Goal: Transaction & Acquisition: Purchase product/service

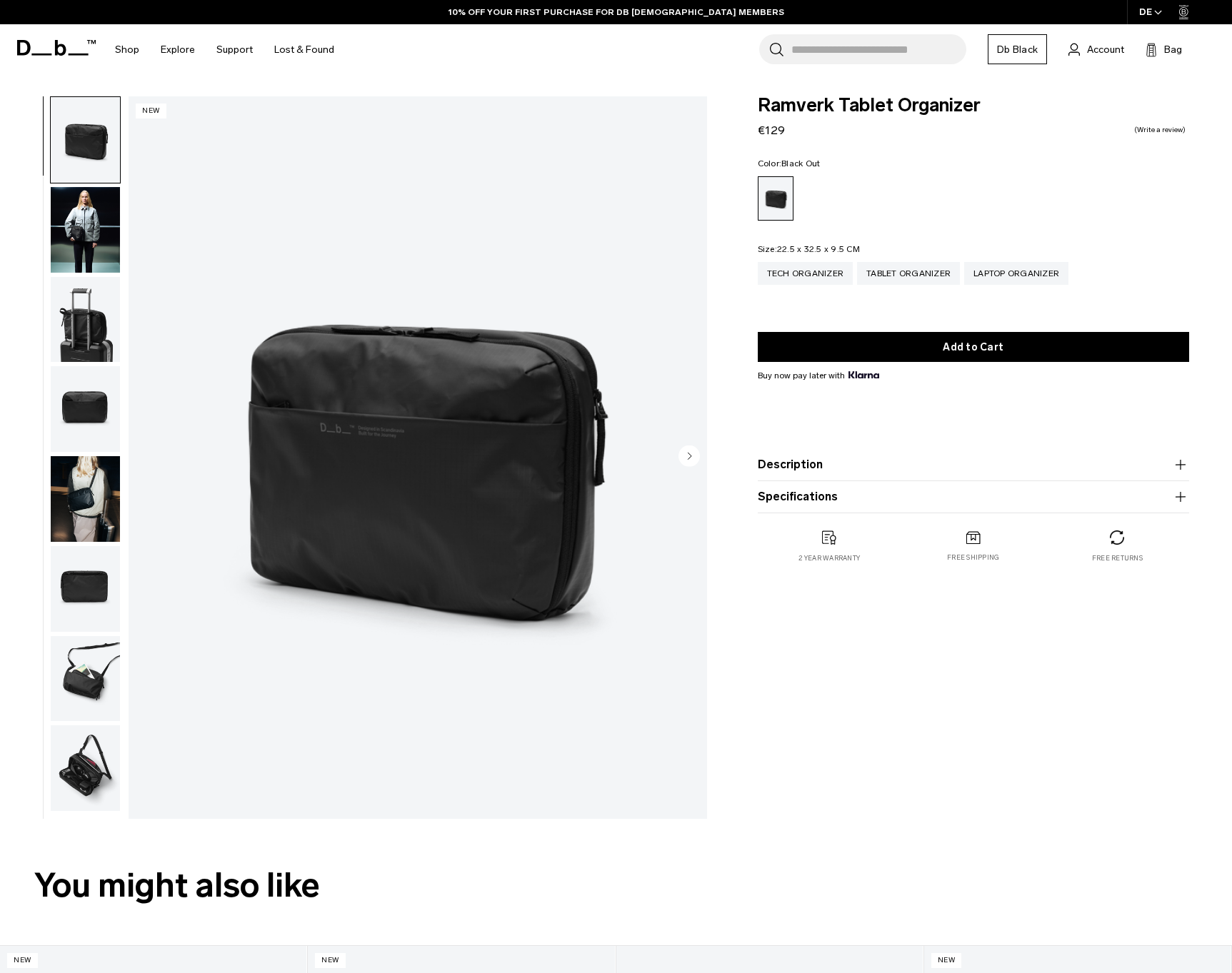
click at [694, 457] on circle "Next slide" at bounding box center [689, 456] width 21 height 21
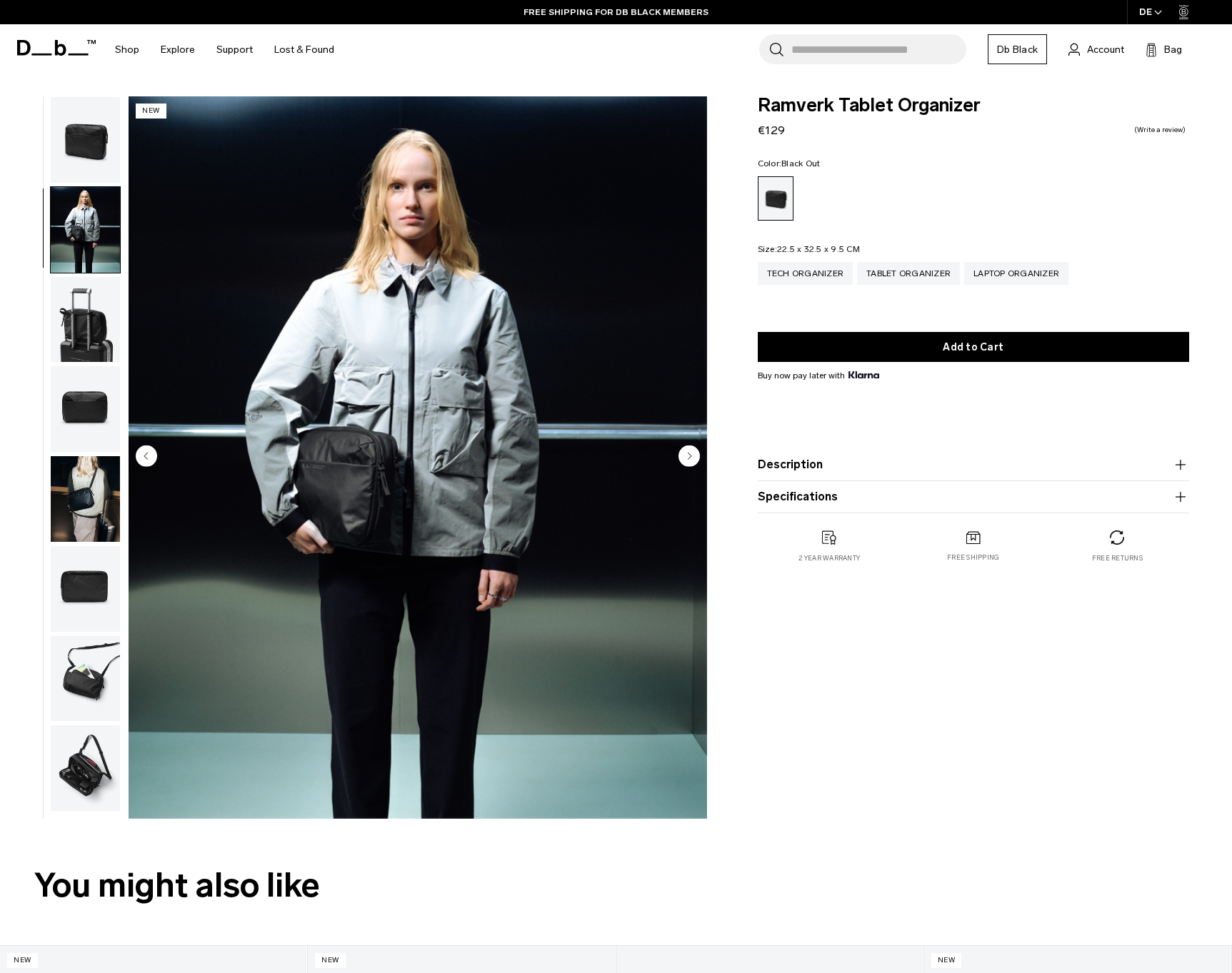
click at [694, 457] on circle "Next slide" at bounding box center [689, 456] width 21 height 21
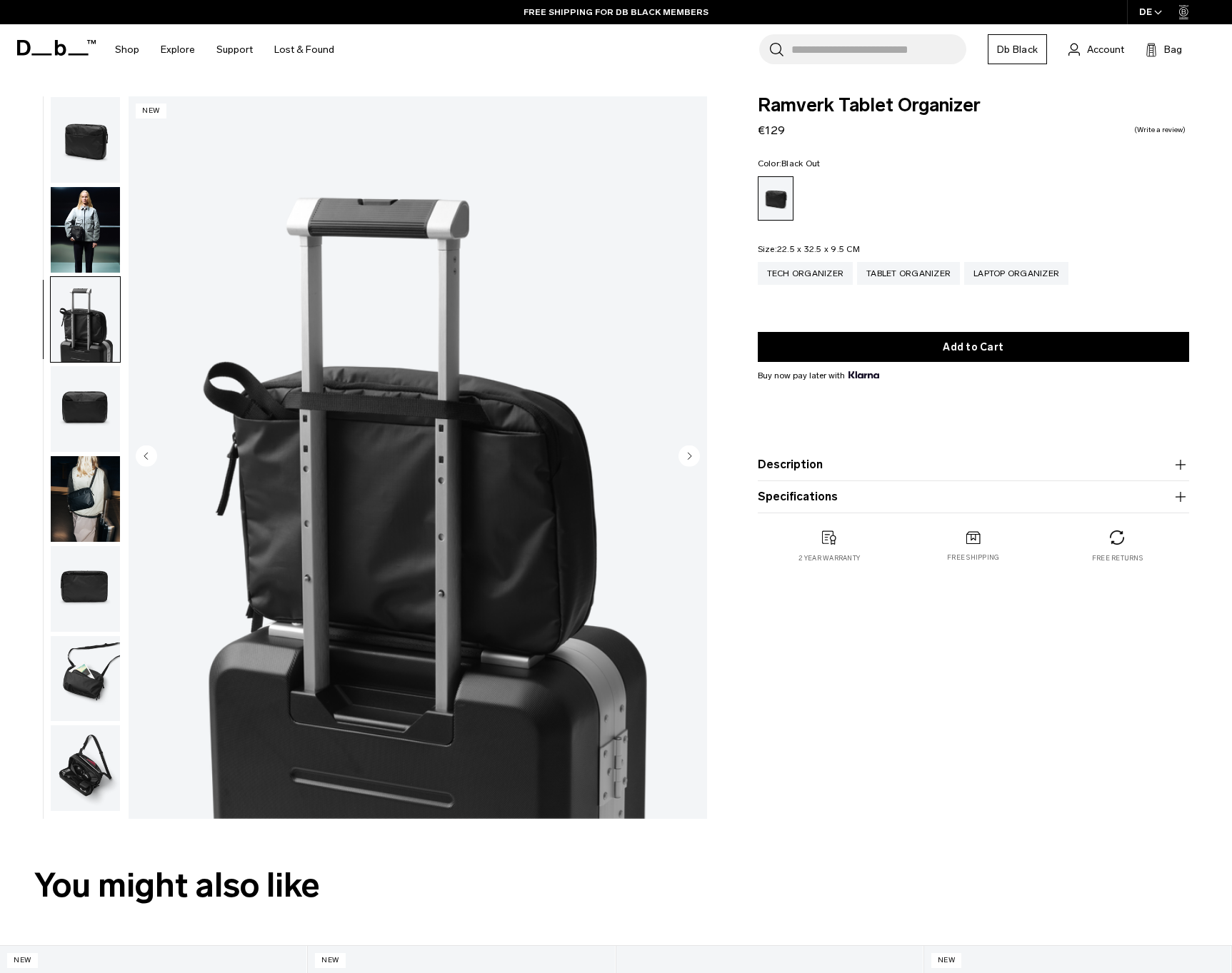
click at [694, 457] on circle "Next slide" at bounding box center [689, 456] width 21 height 21
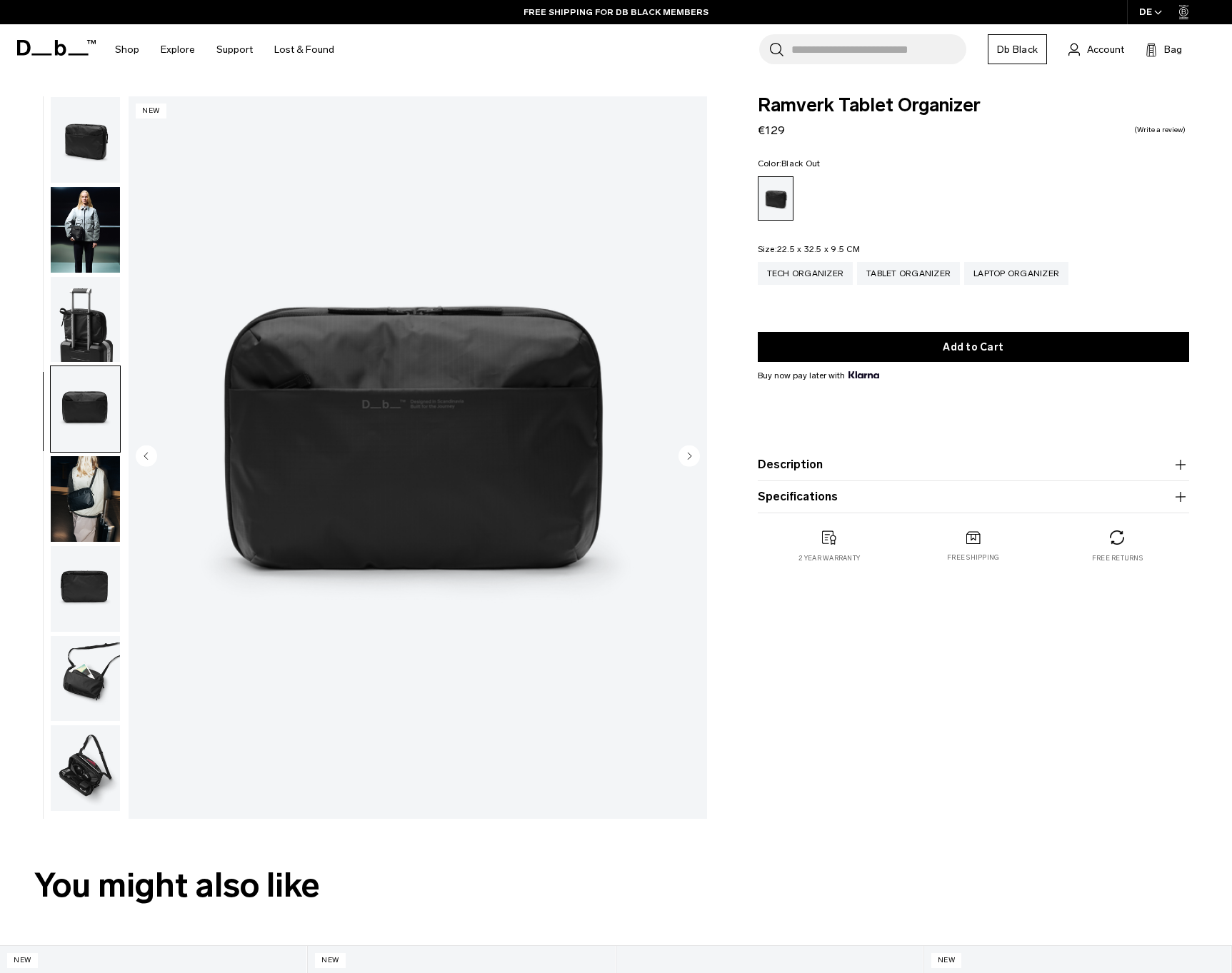
click at [694, 457] on circle "Next slide" at bounding box center [689, 456] width 21 height 21
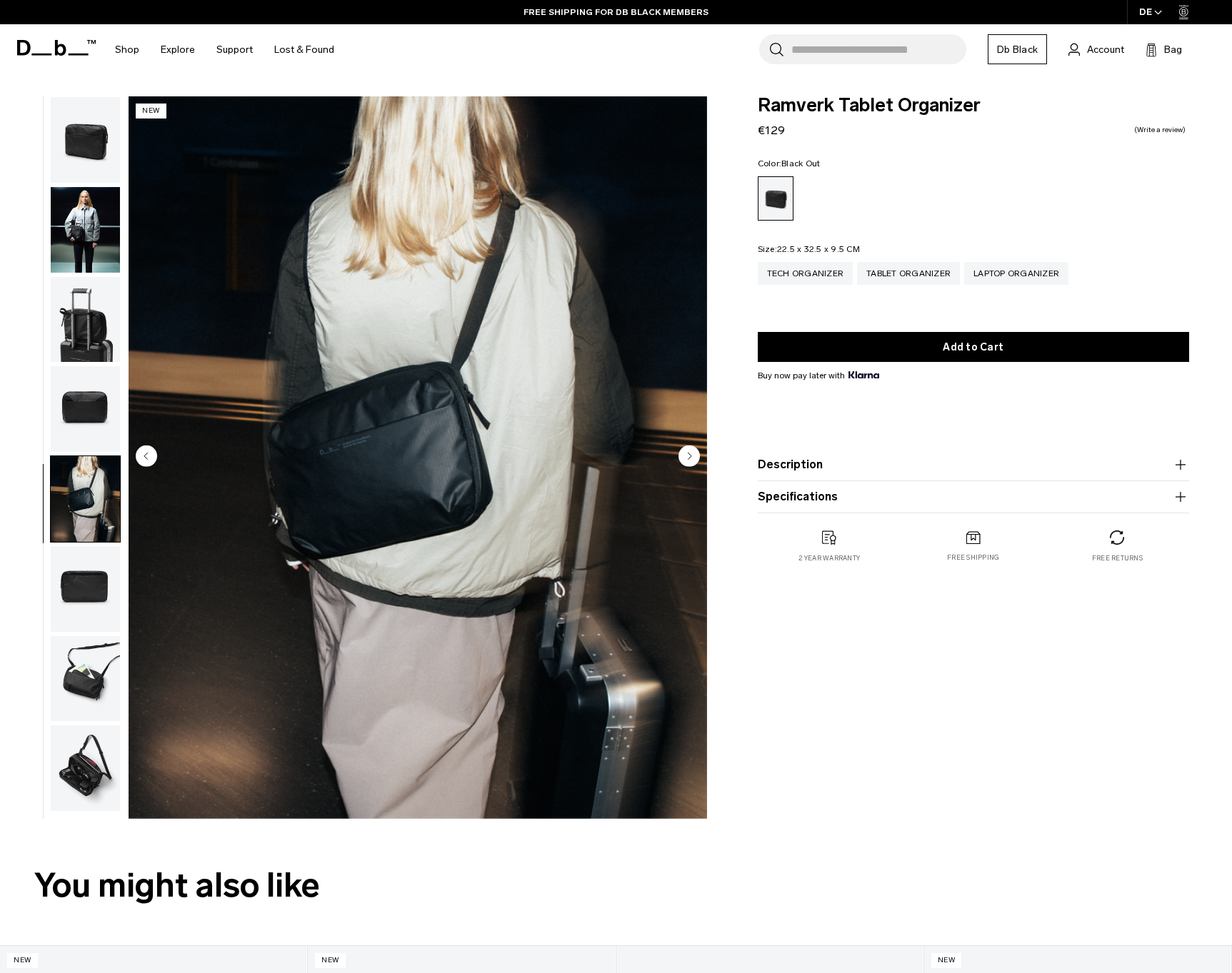
click at [694, 457] on circle "Next slide" at bounding box center [689, 456] width 21 height 21
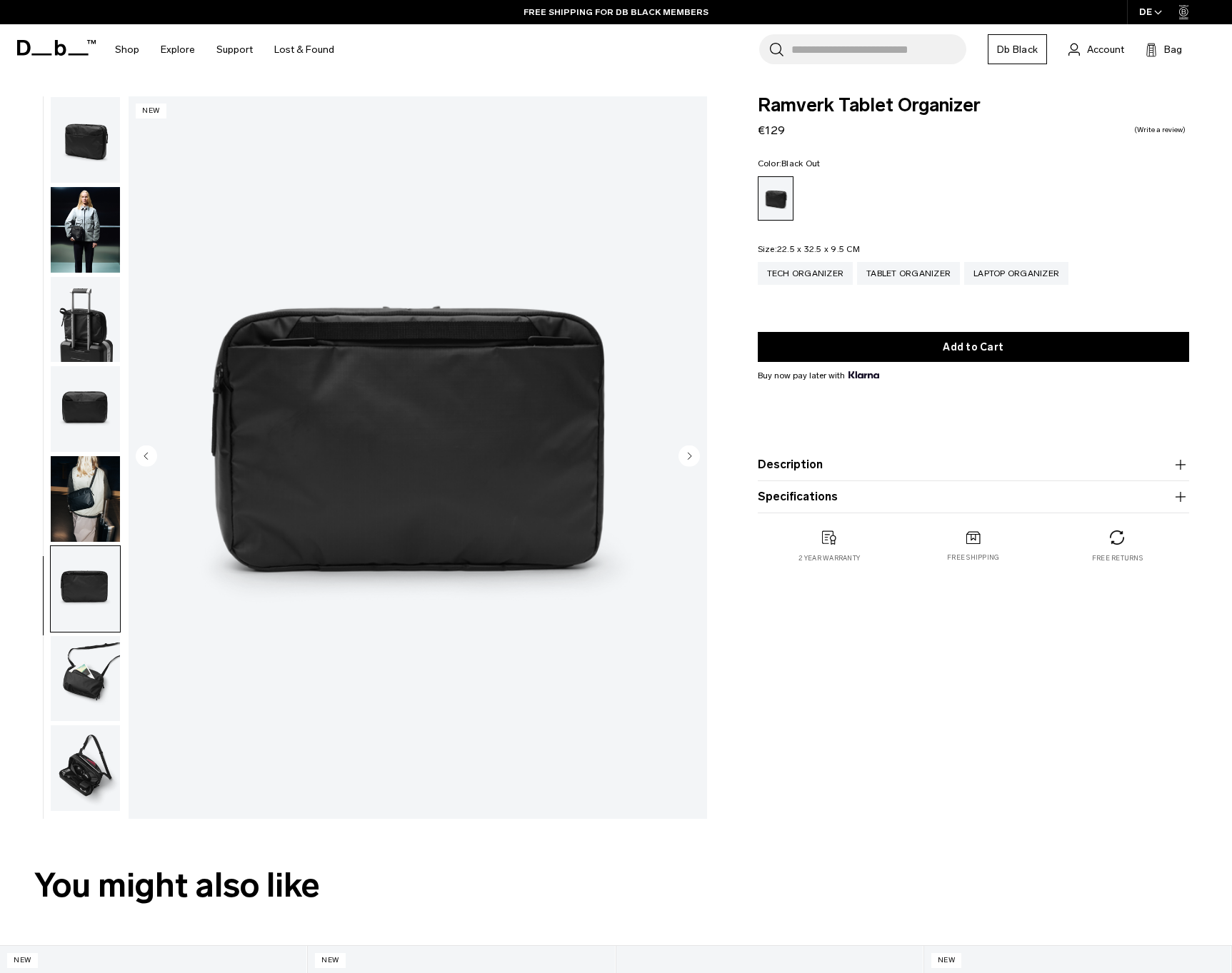
click at [694, 457] on circle "Next slide" at bounding box center [689, 456] width 21 height 21
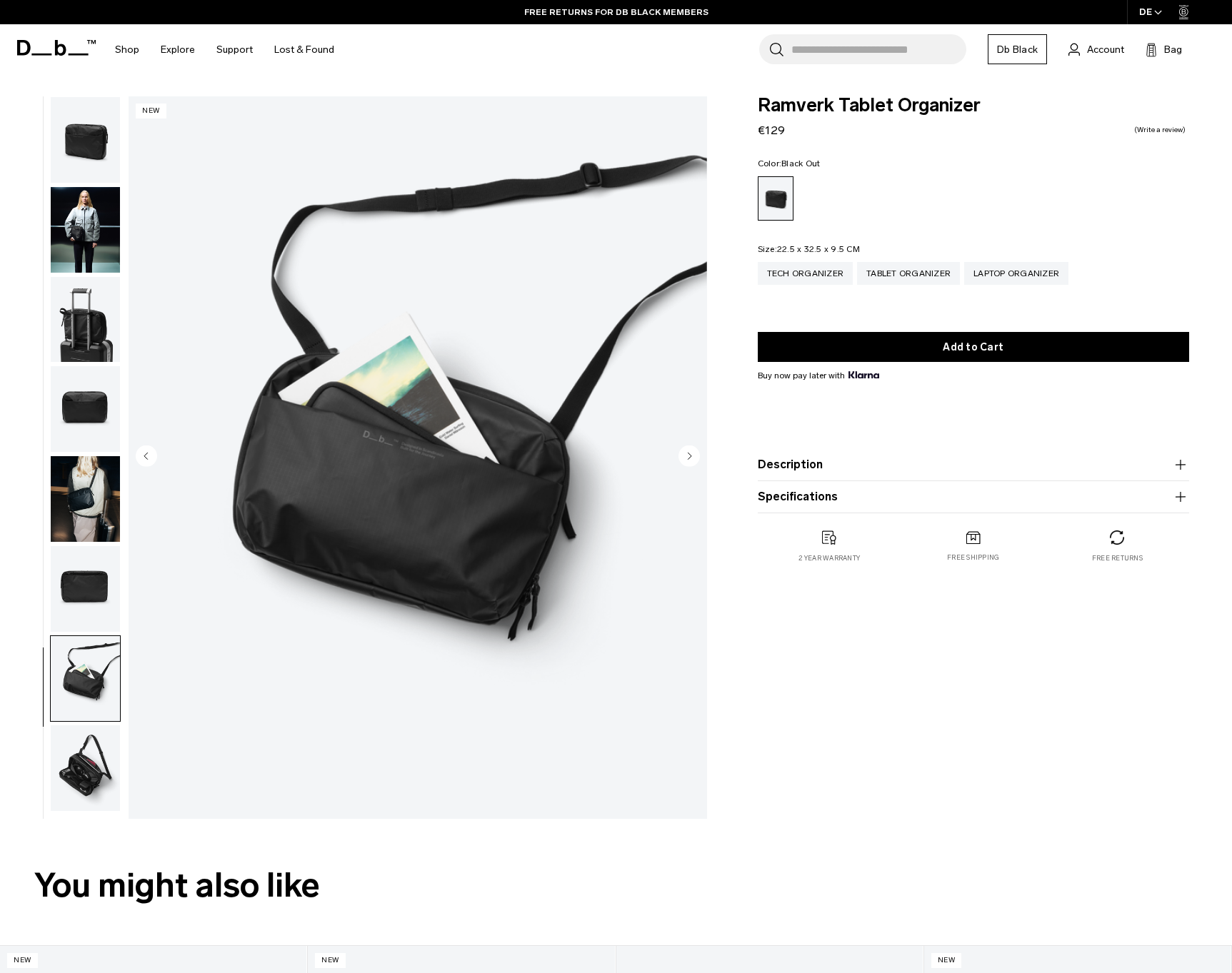
click at [694, 457] on circle "Next slide" at bounding box center [689, 456] width 21 height 21
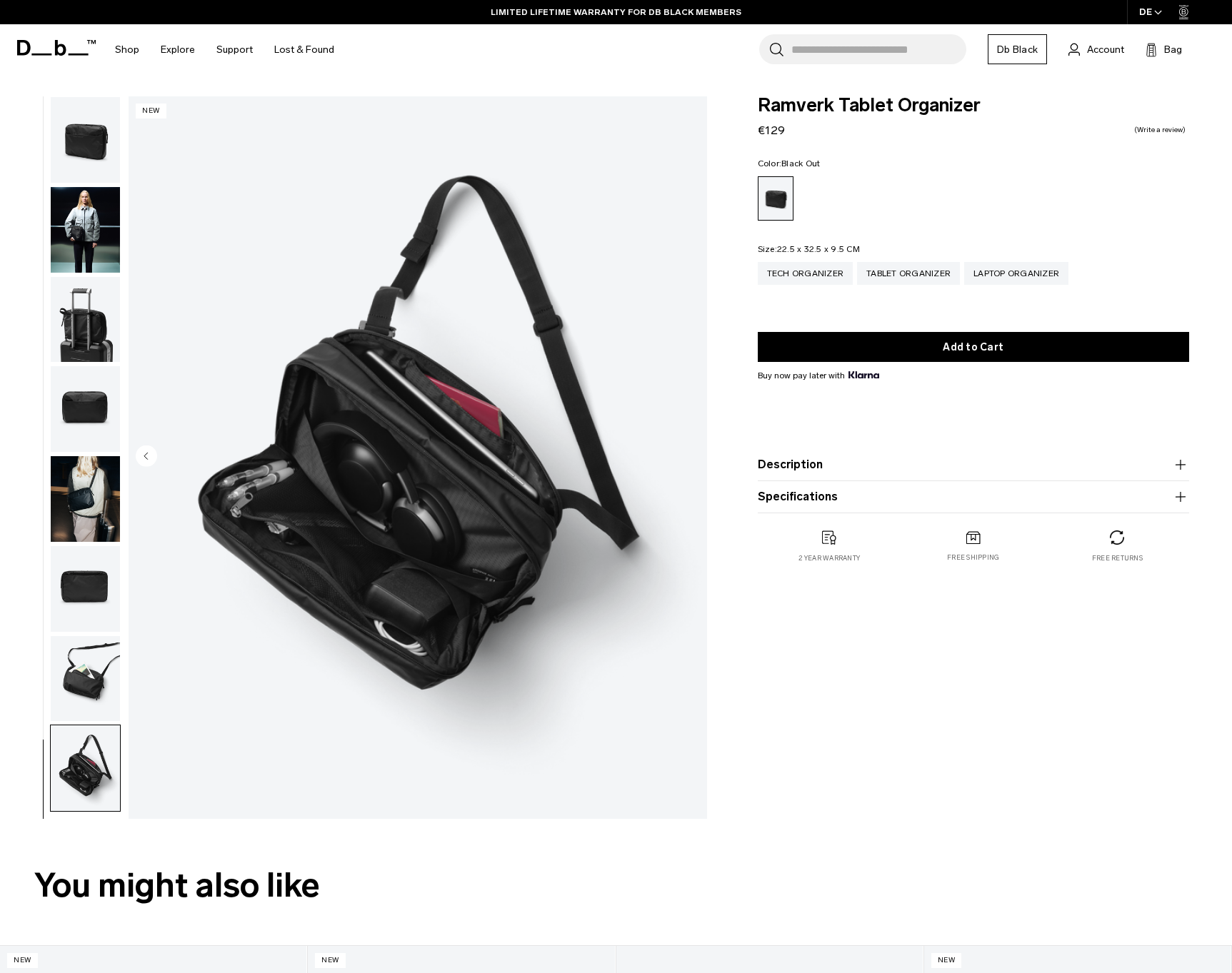
click at [694, 457] on img "8 / 8" at bounding box center [418, 457] width 579 height 722
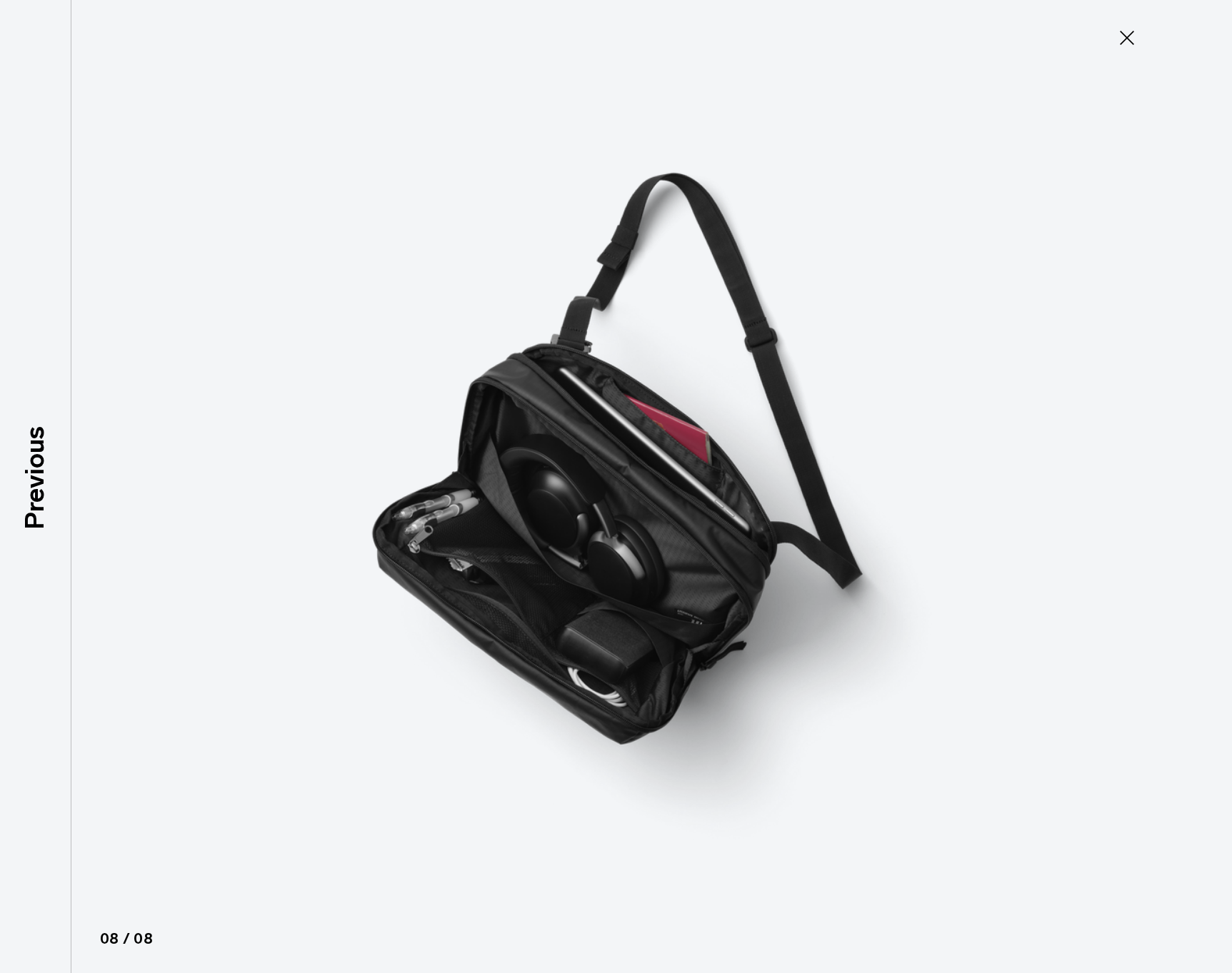
drag, startPoint x: 1129, startPoint y: 35, endPoint x: 1036, endPoint y: 103, distance: 115.2
click at [1129, 35] on icon at bounding box center [1126, 37] width 14 height 14
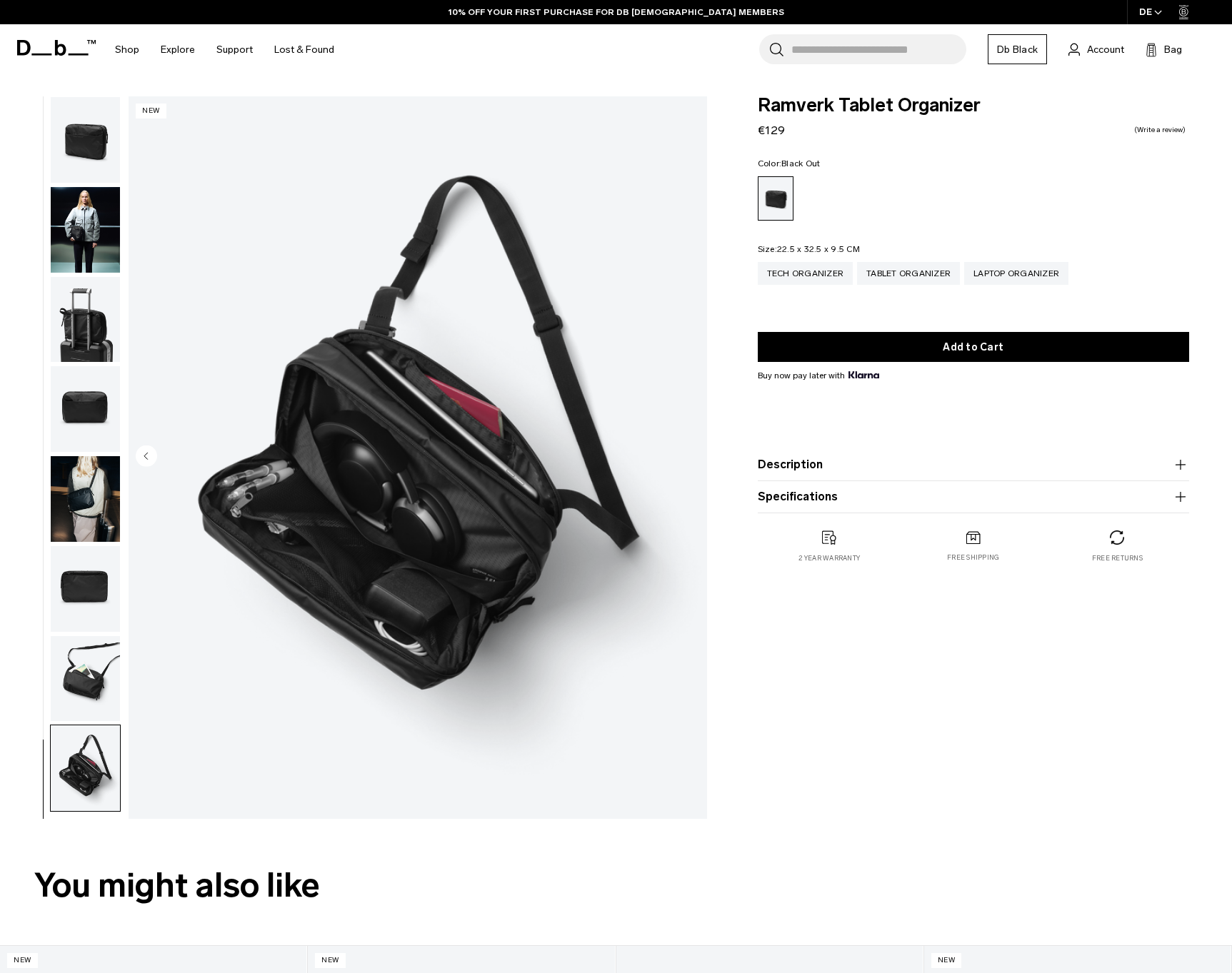
click at [85, 505] on img "button" at bounding box center [85, 499] width 69 height 85
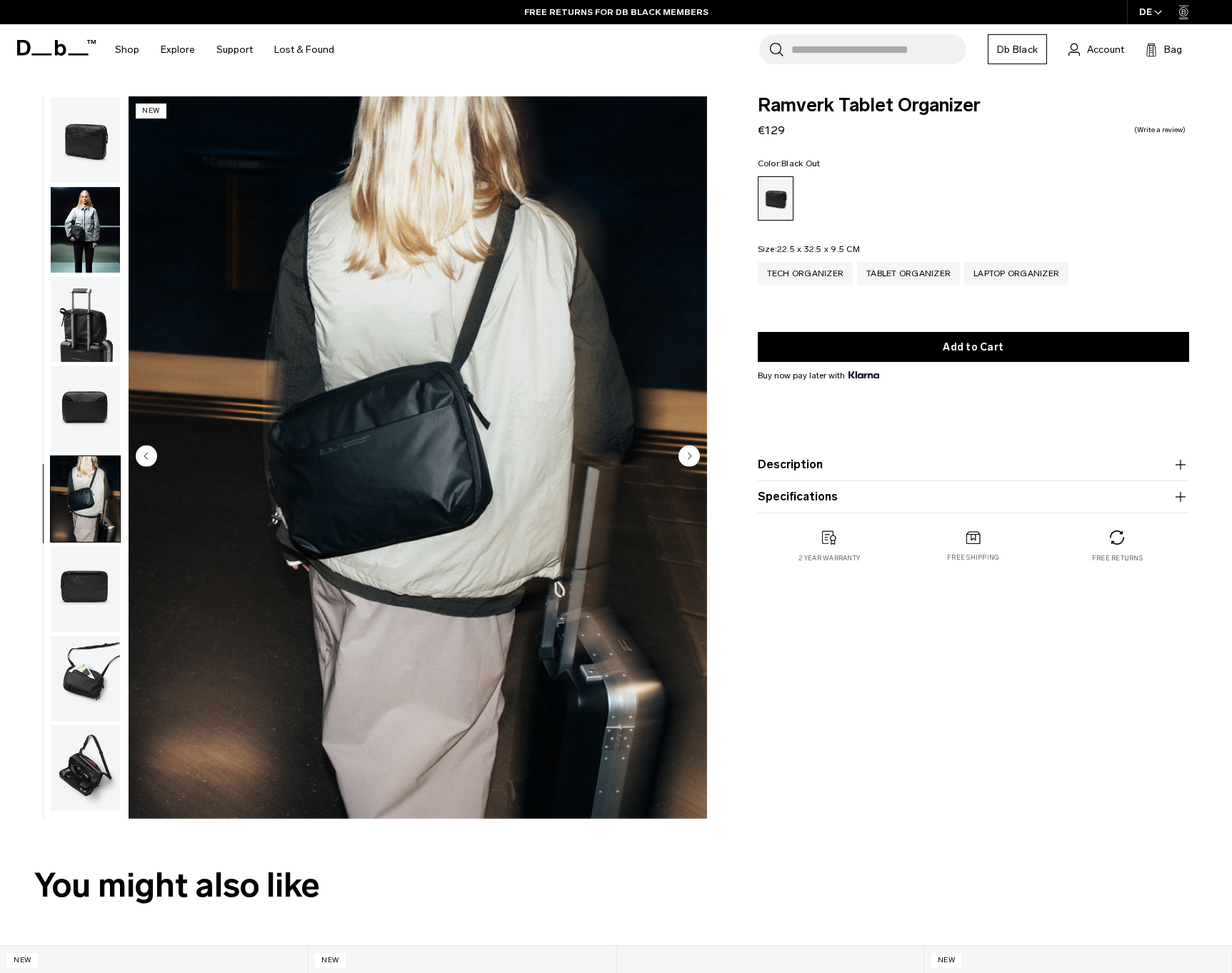
scroll to position [0, 0]
click at [103, 404] on img "button" at bounding box center [85, 409] width 69 height 85
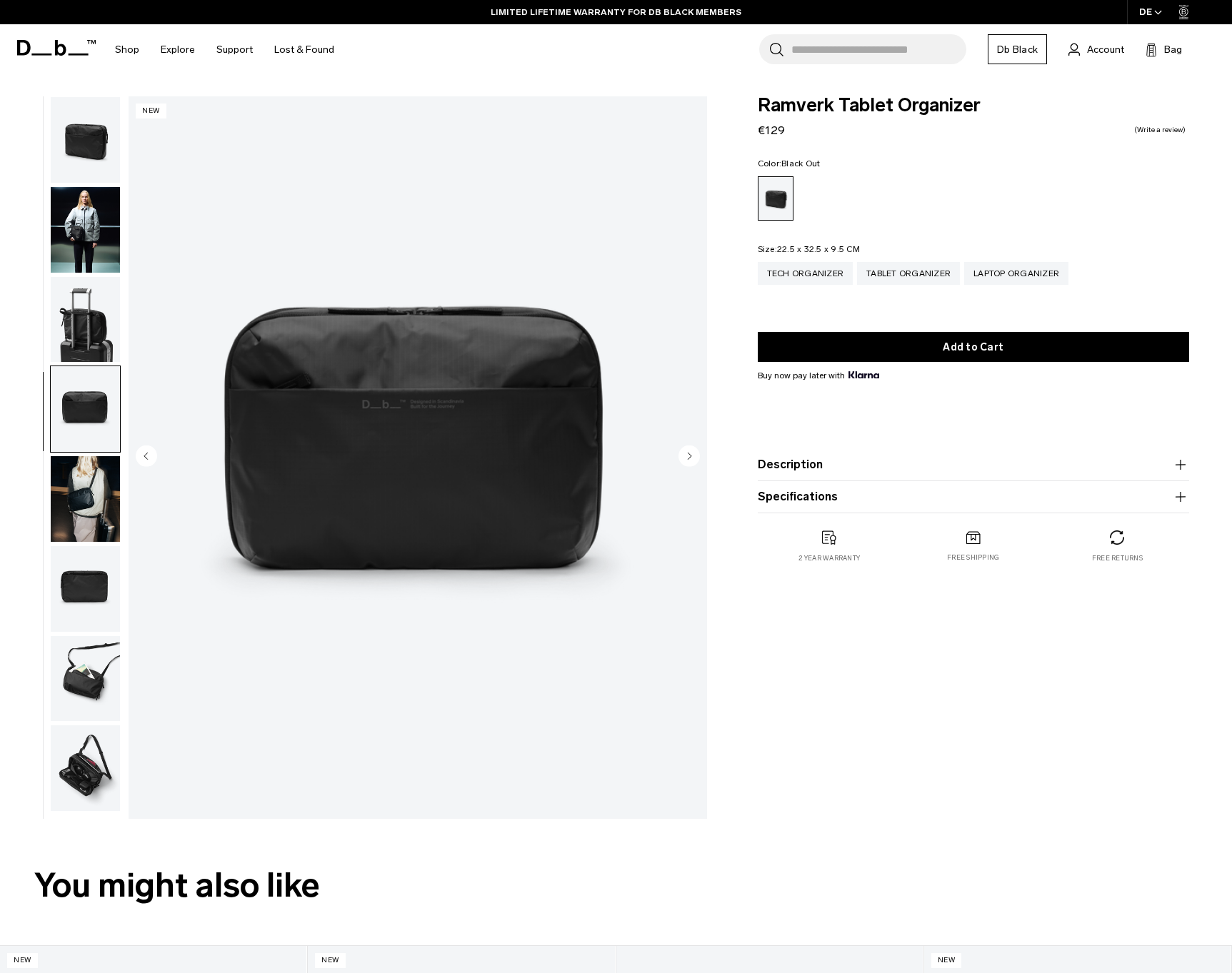
click at [145, 453] on circle "Previous slide" at bounding box center [146, 456] width 21 height 21
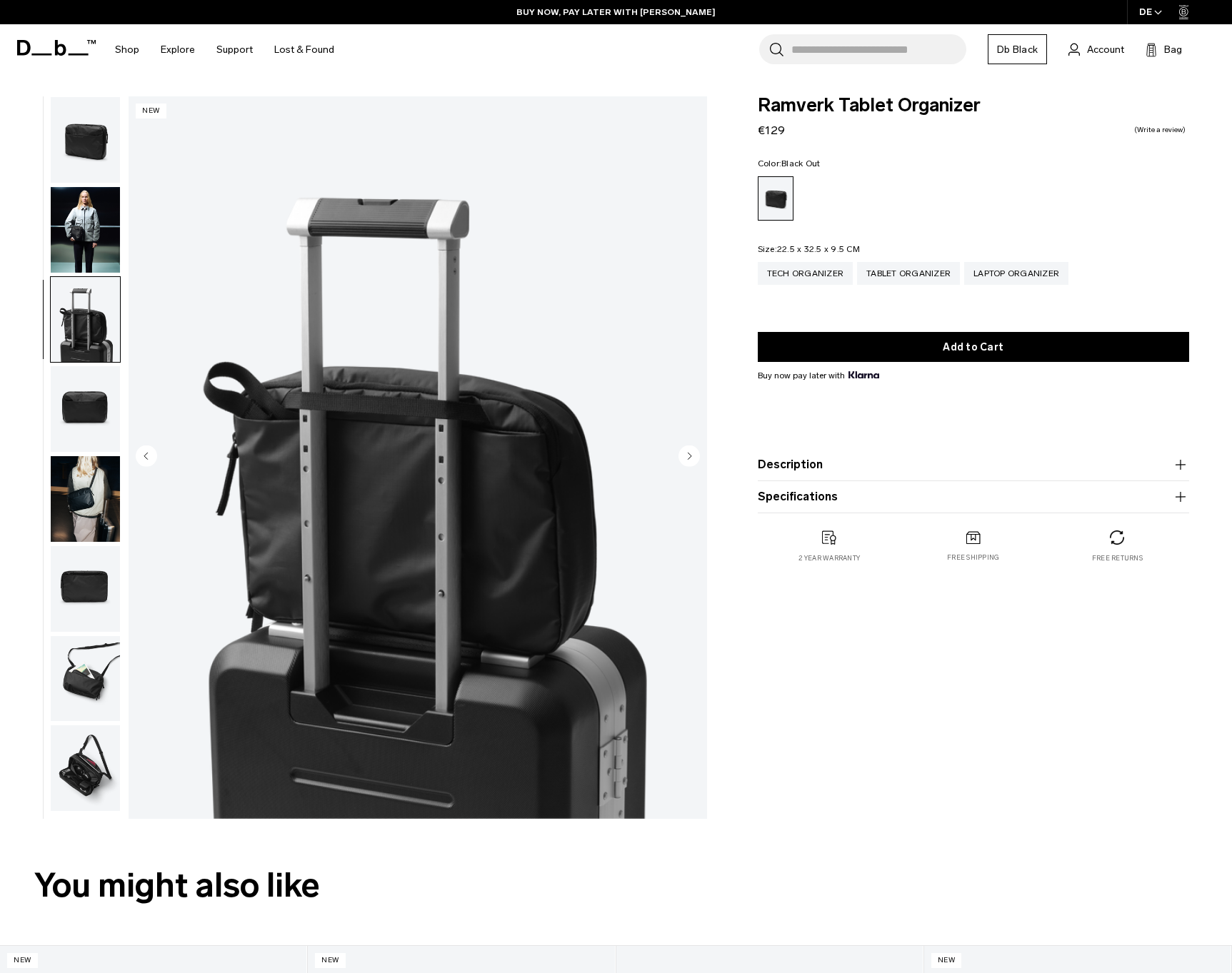
click at [145, 453] on circle "Previous slide" at bounding box center [146, 456] width 21 height 21
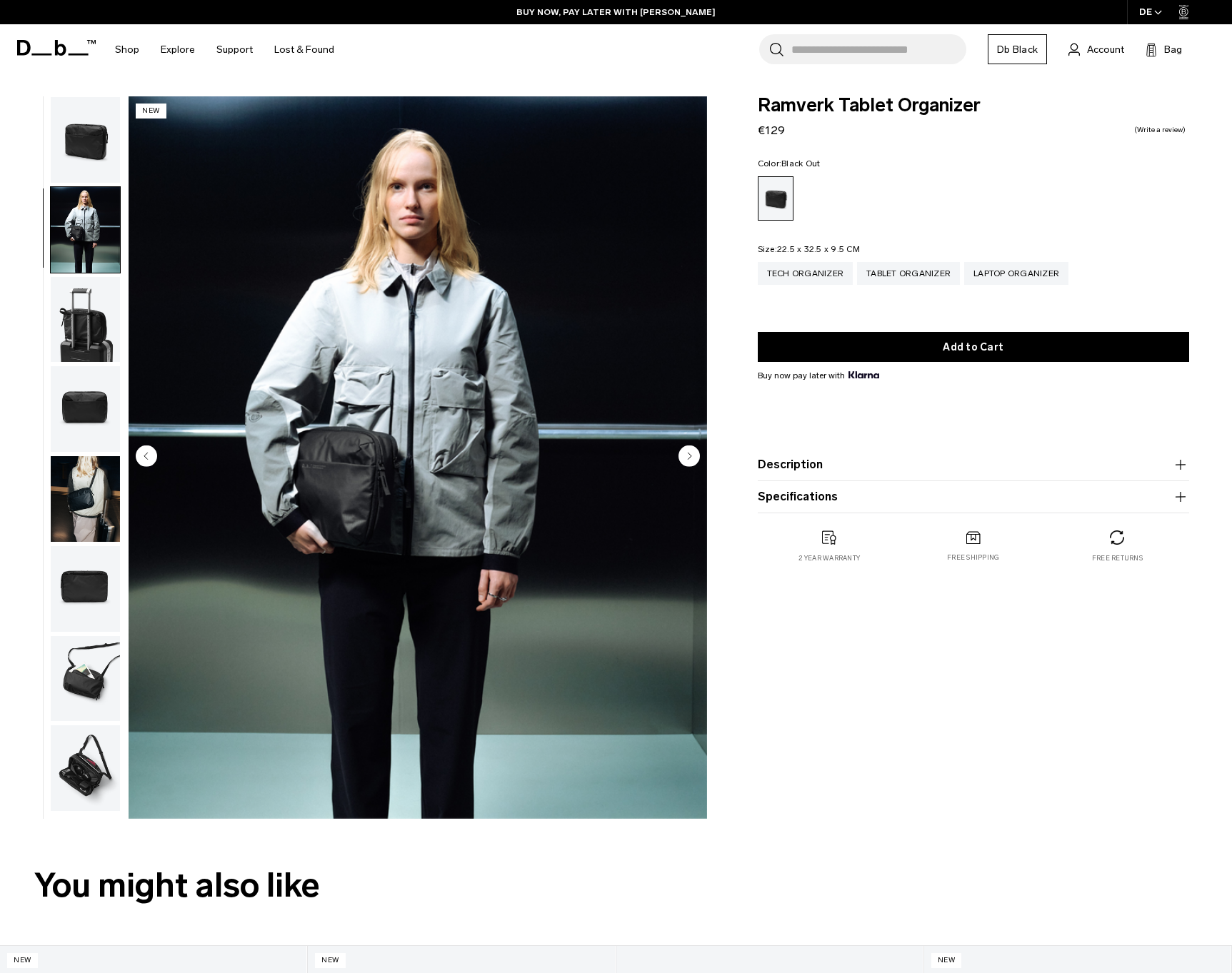
click at [145, 453] on circle "Previous slide" at bounding box center [146, 456] width 21 height 21
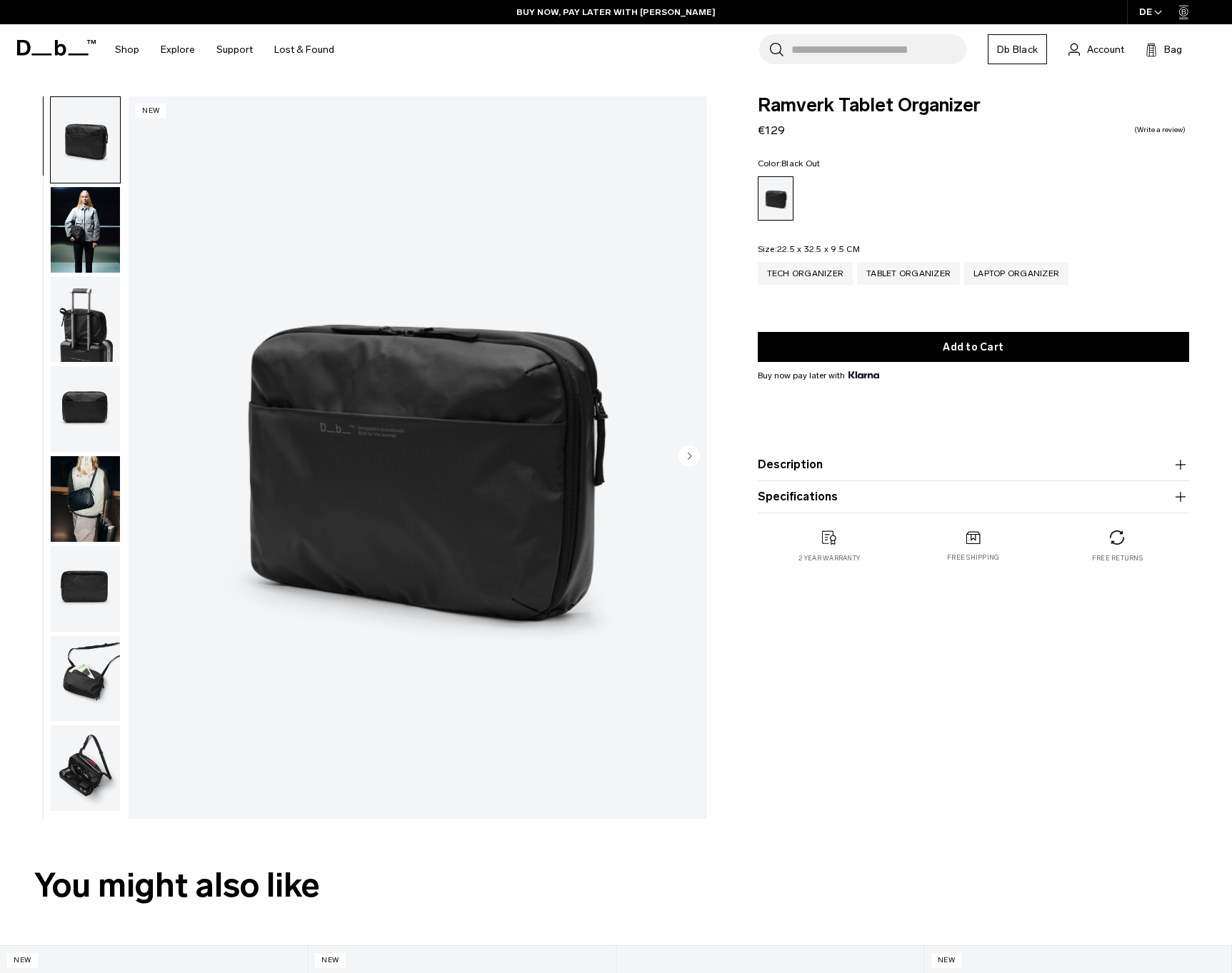
click at [145, 453] on img "1 / 8" at bounding box center [418, 457] width 579 height 722
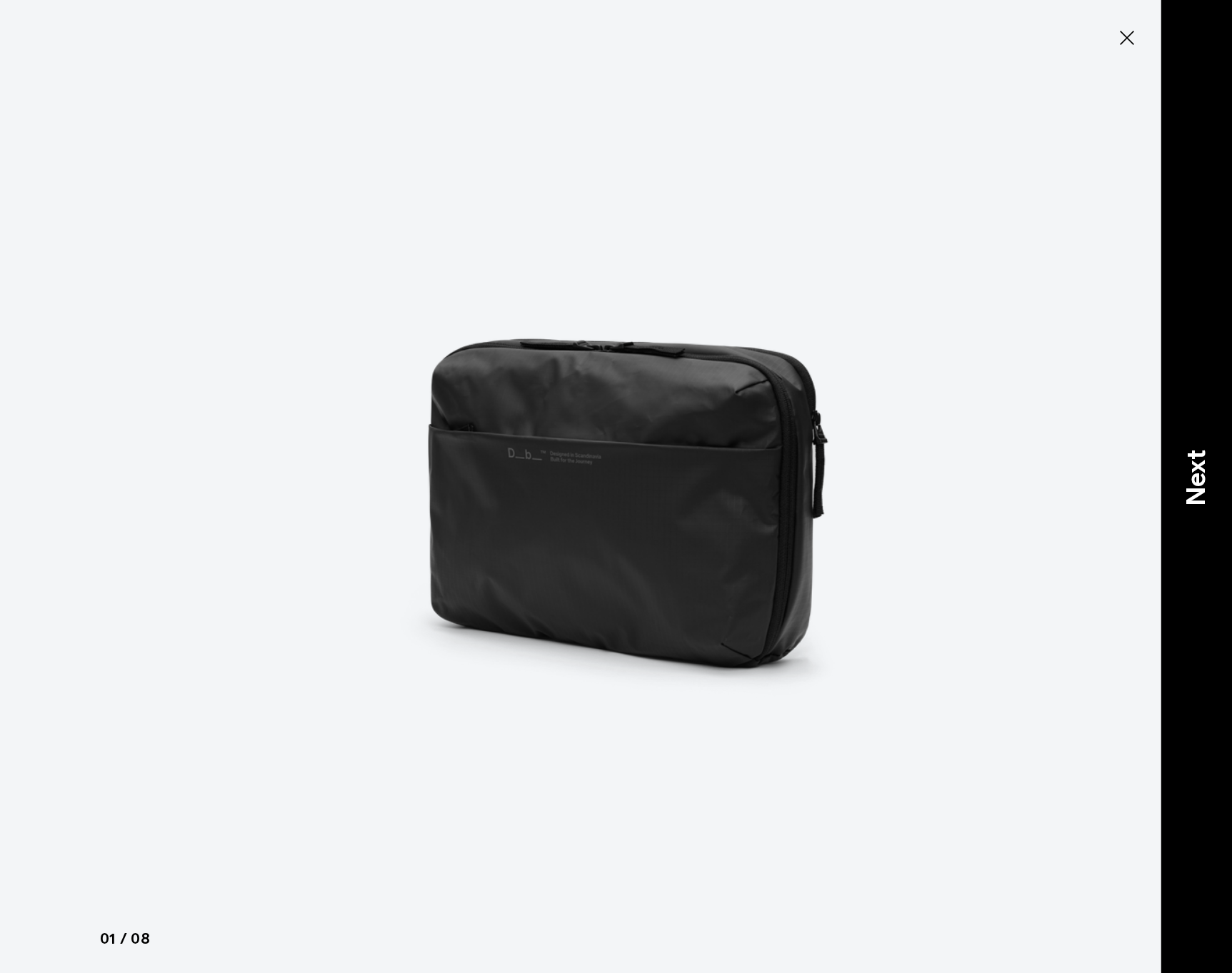
click at [1186, 468] on p "Next" at bounding box center [1196, 477] width 39 height 57
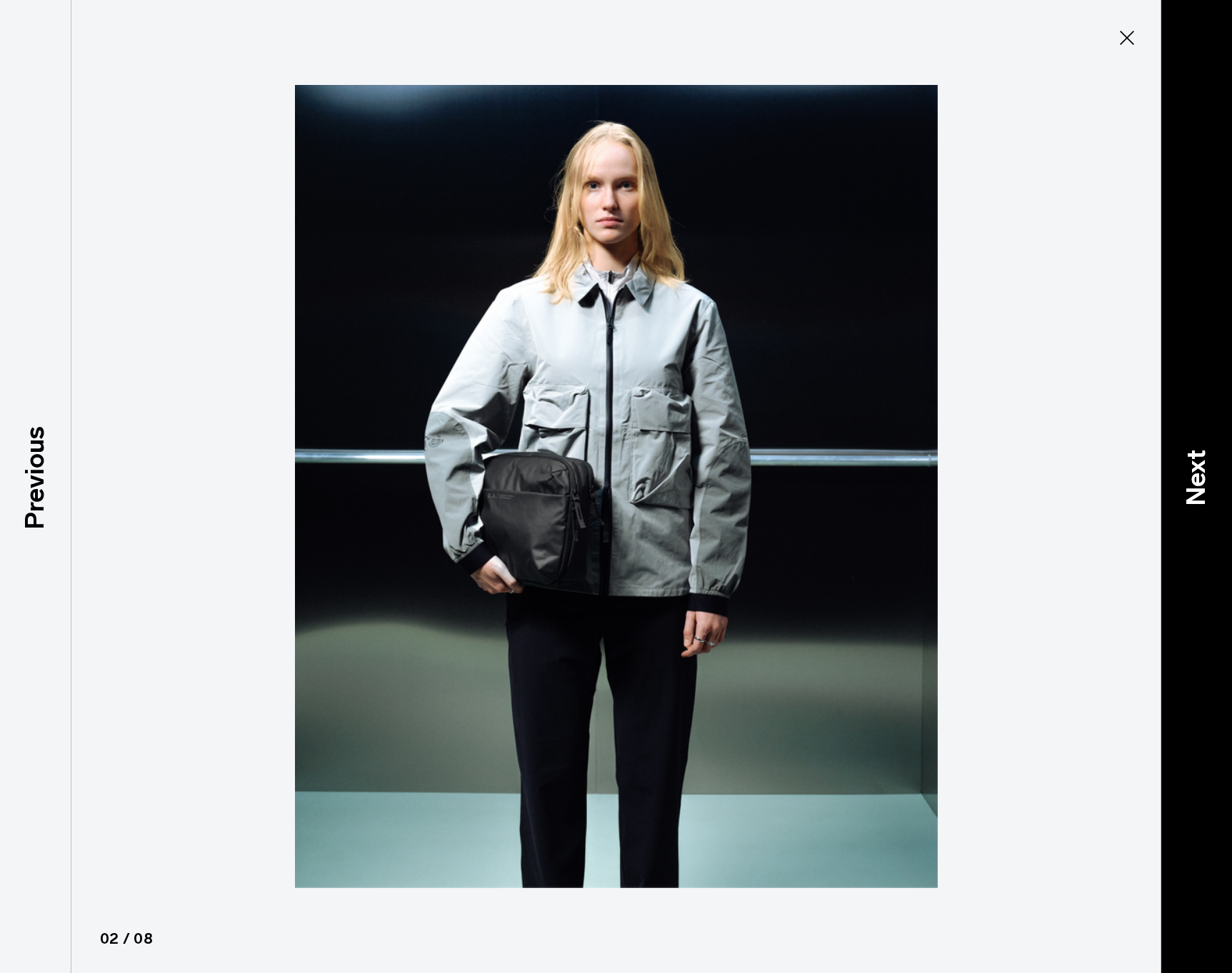
click at [1186, 468] on p "Next" at bounding box center [1196, 477] width 39 height 57
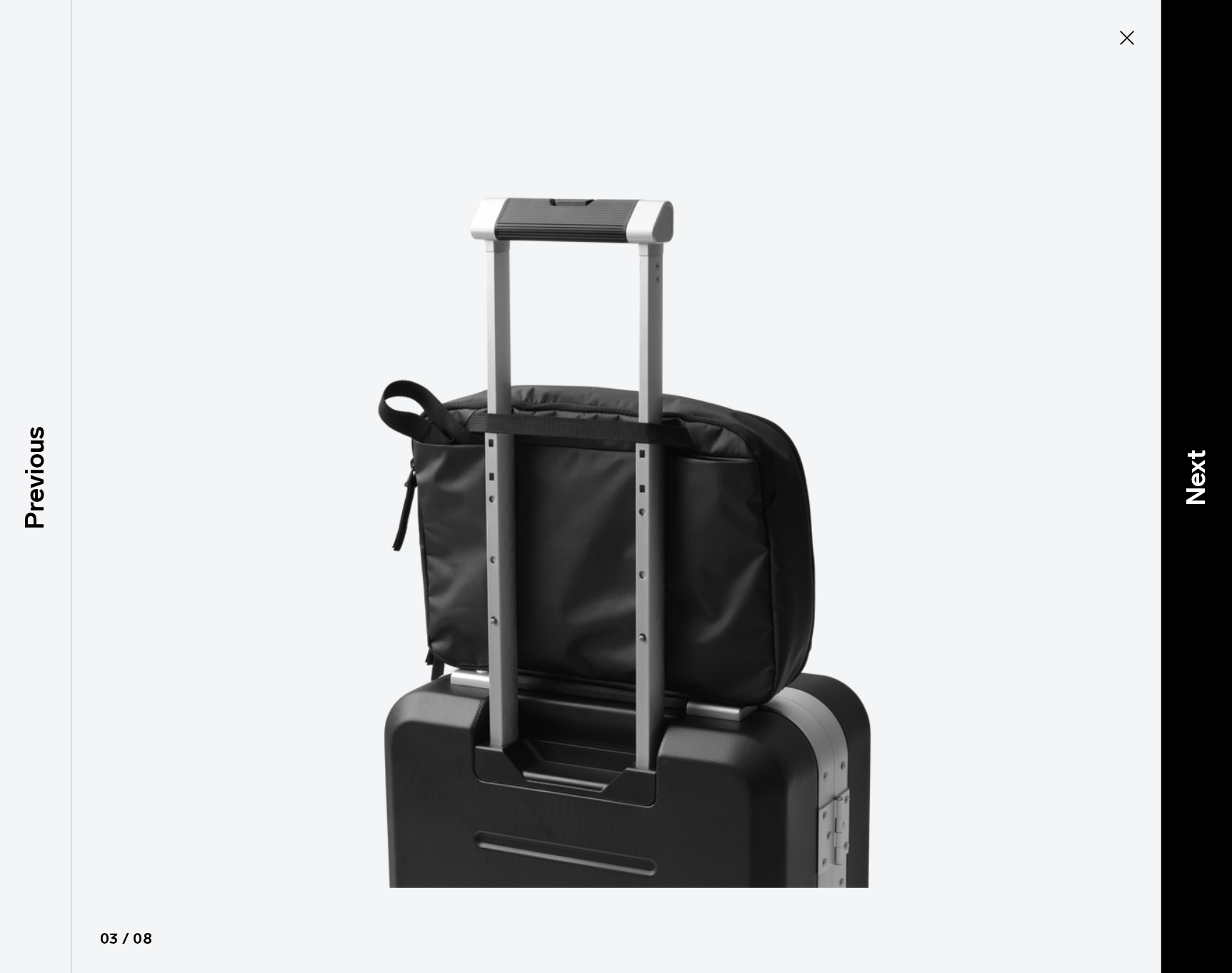
click at [1186, 468] on p "Next" at bounding box center [1196, 477] width 39 height 57
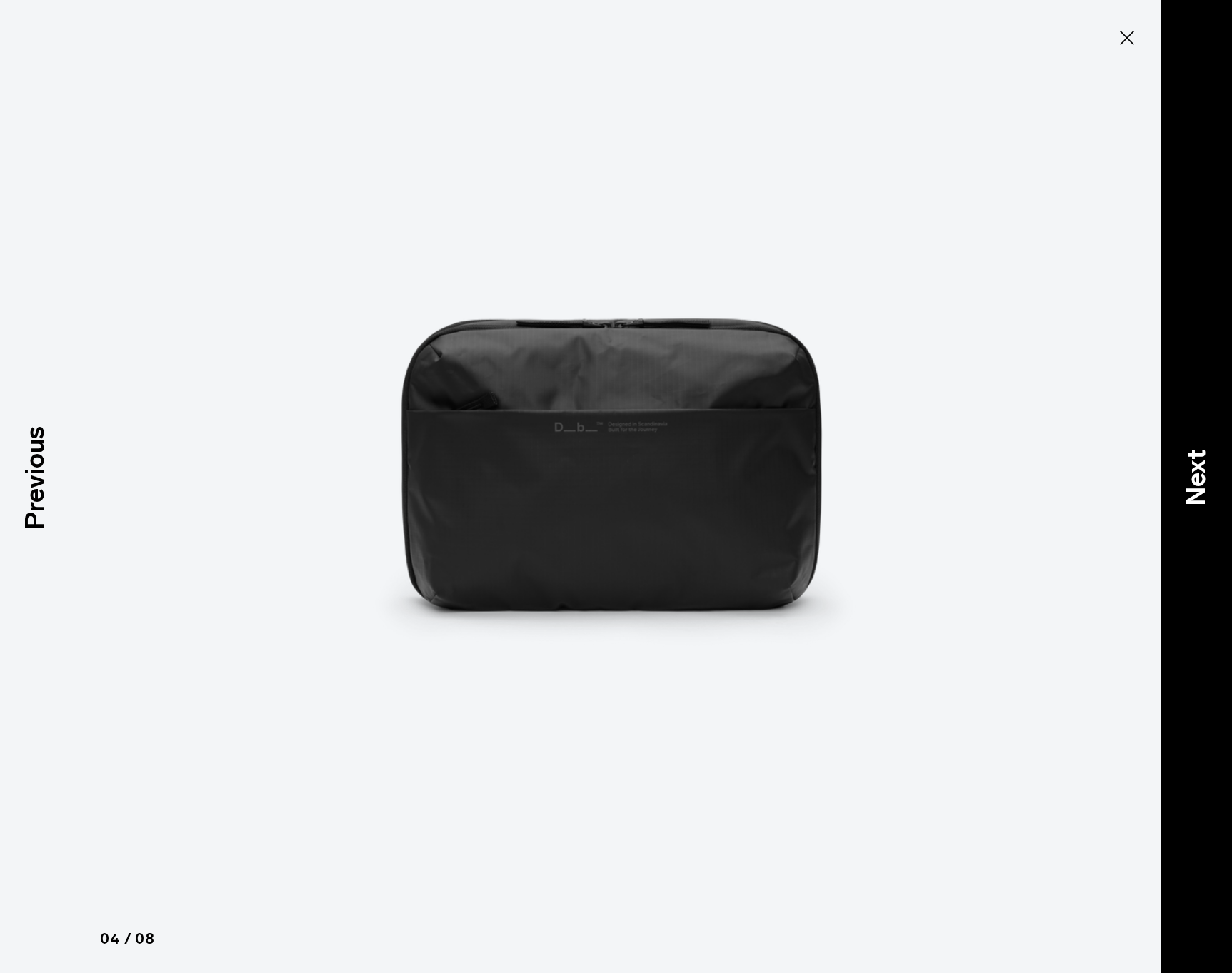
click at [1186, 468] on p "Next" at bounding box center [1196, 477] width 39 height 57
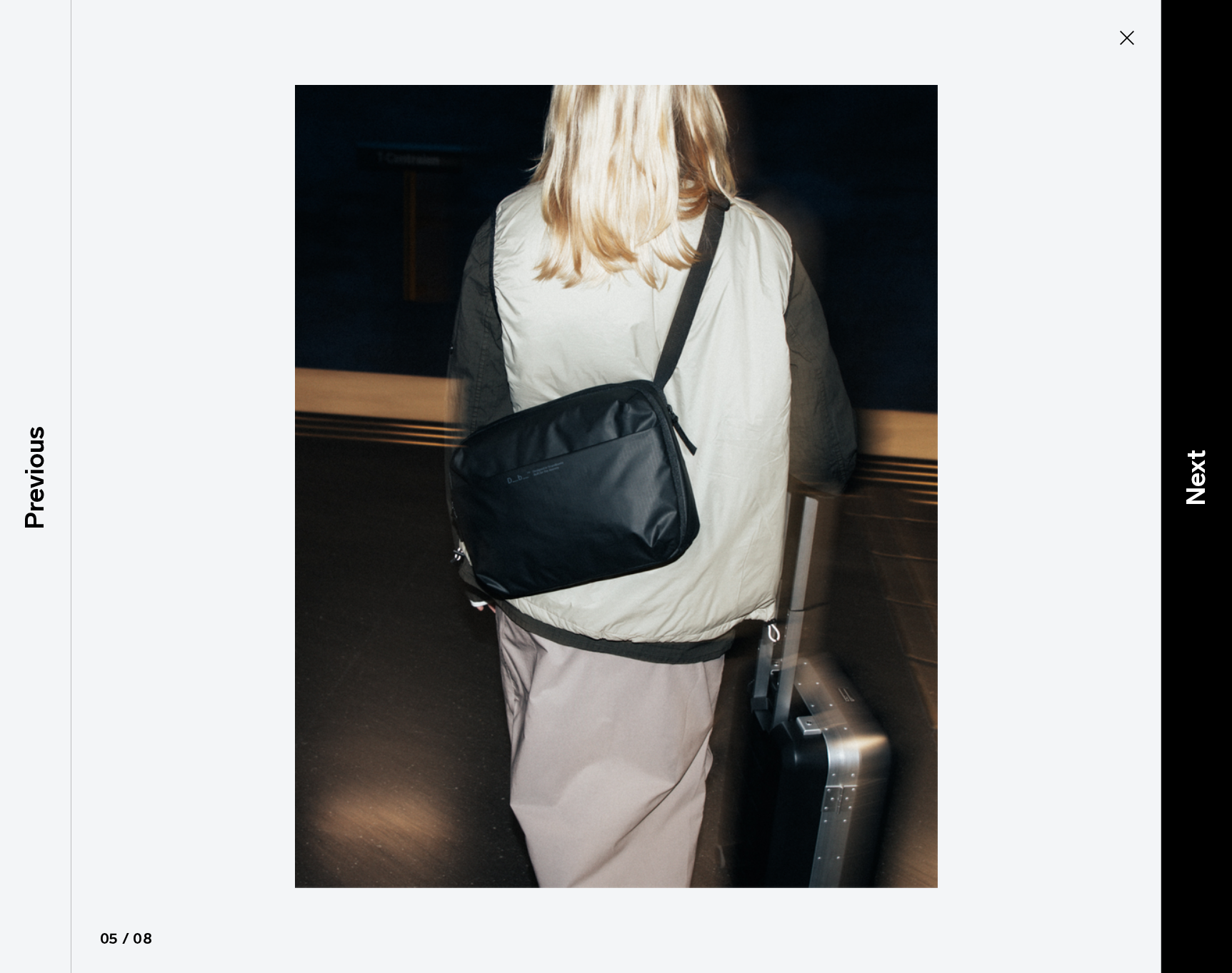
click at [1186, 468] on p "Next" at bounding box center [1196, 477] width 39 height 57
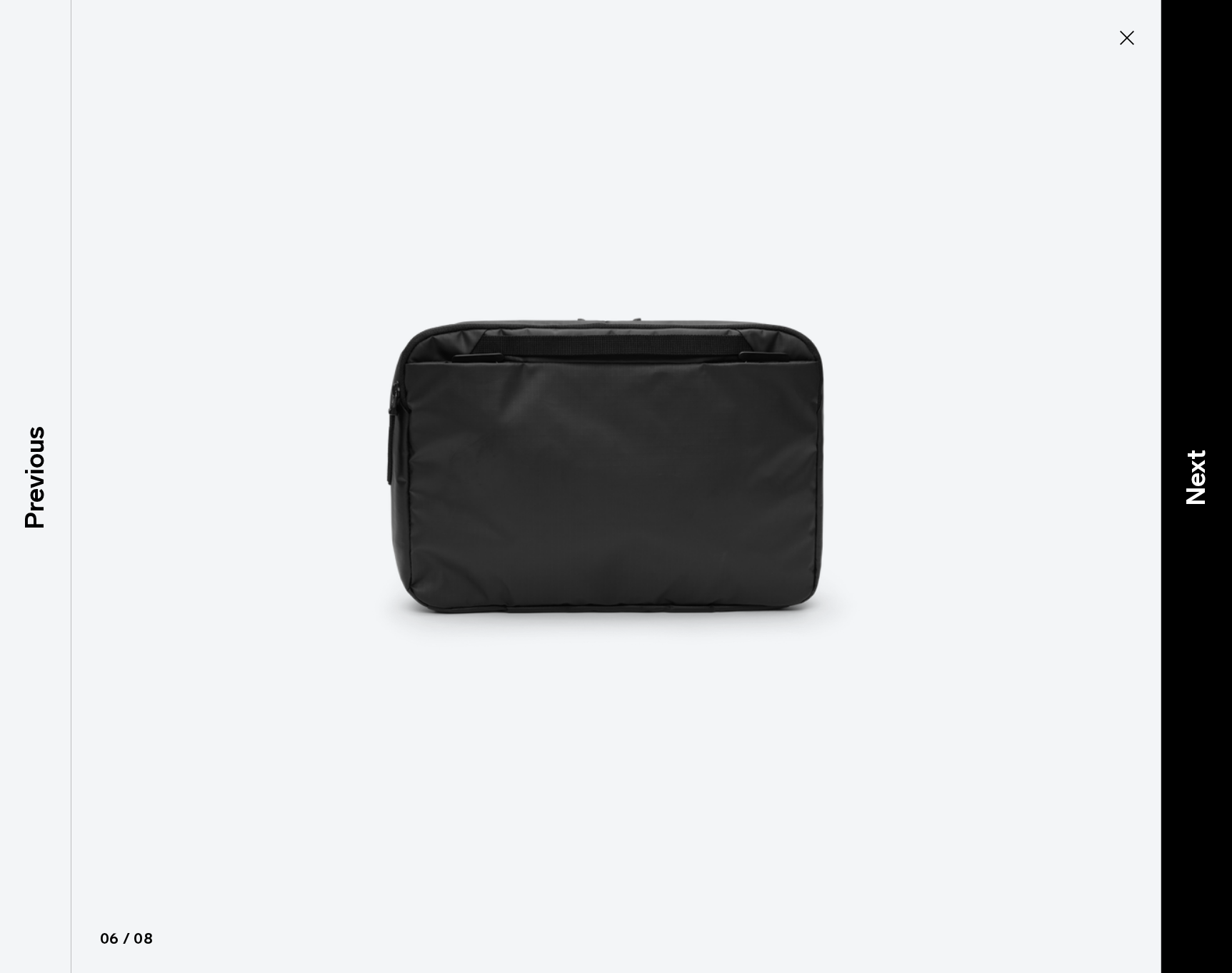
click at [1186, 468] on p "Next" at bounding box center [1196, 477] width 39 height 57
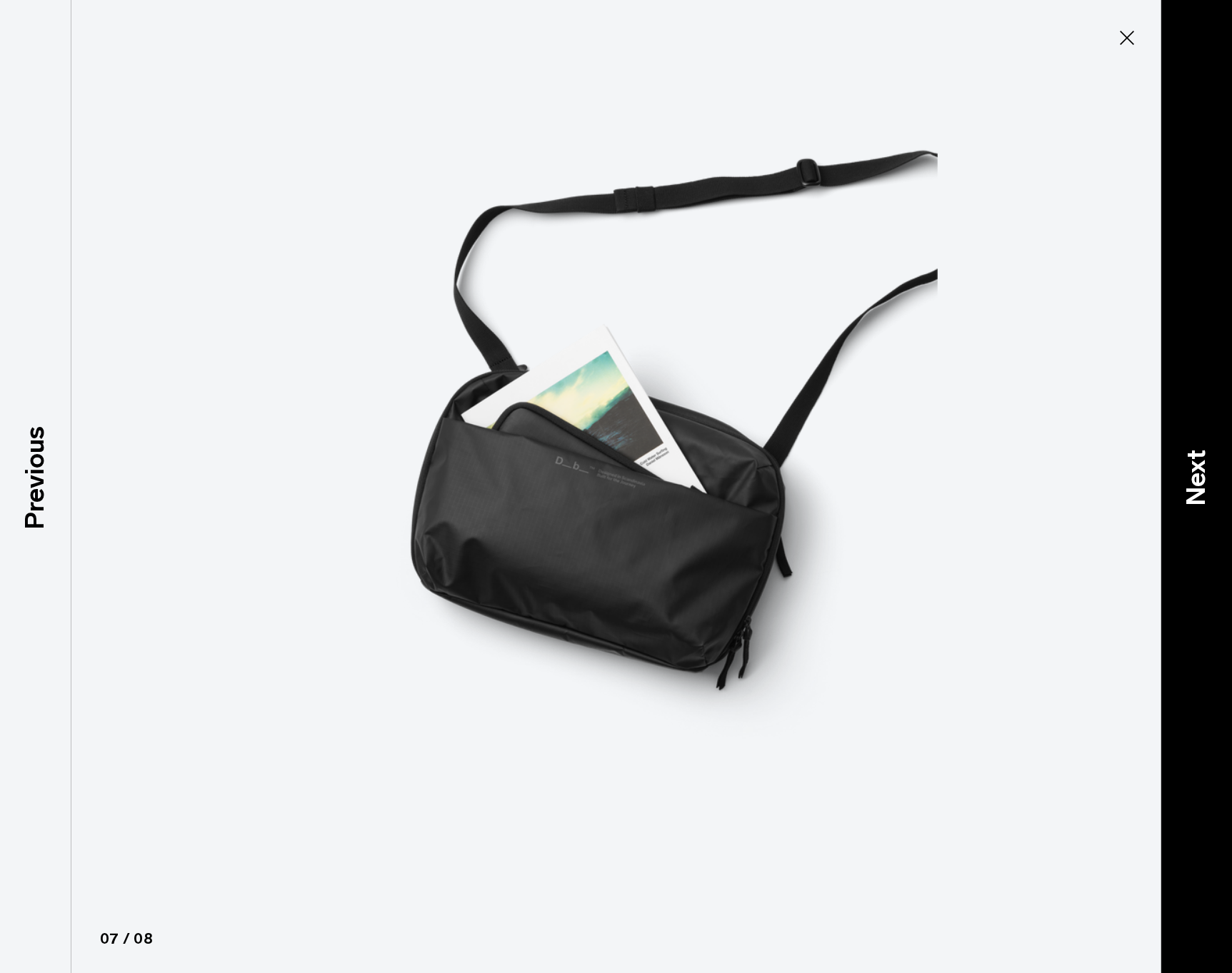
click at [1186, 468] on p "Next" at bounding box center [1196, 477] width 39 height 57
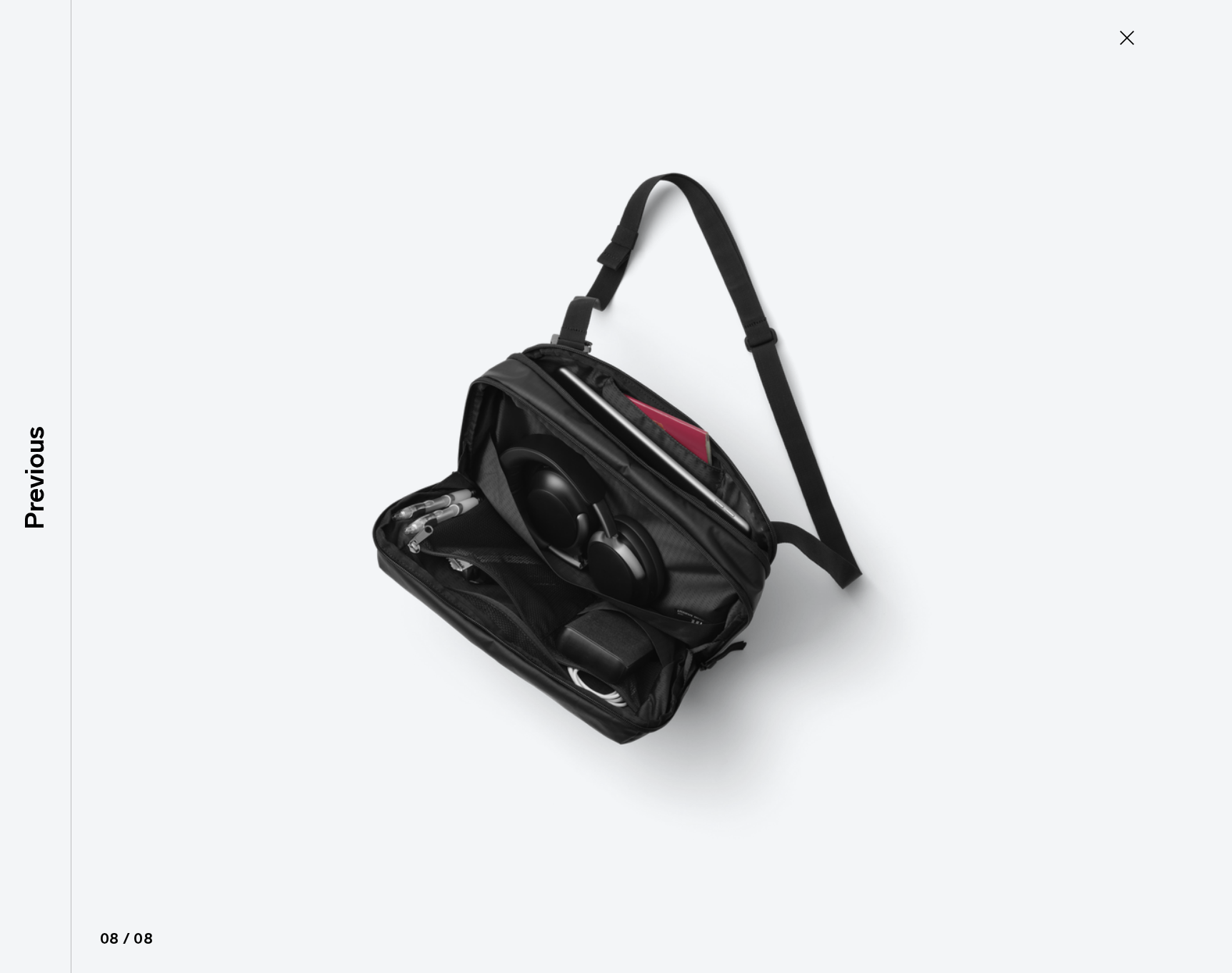
click at [1128, 37] on icon at bounding box center [1126, 37] width 14 height 14
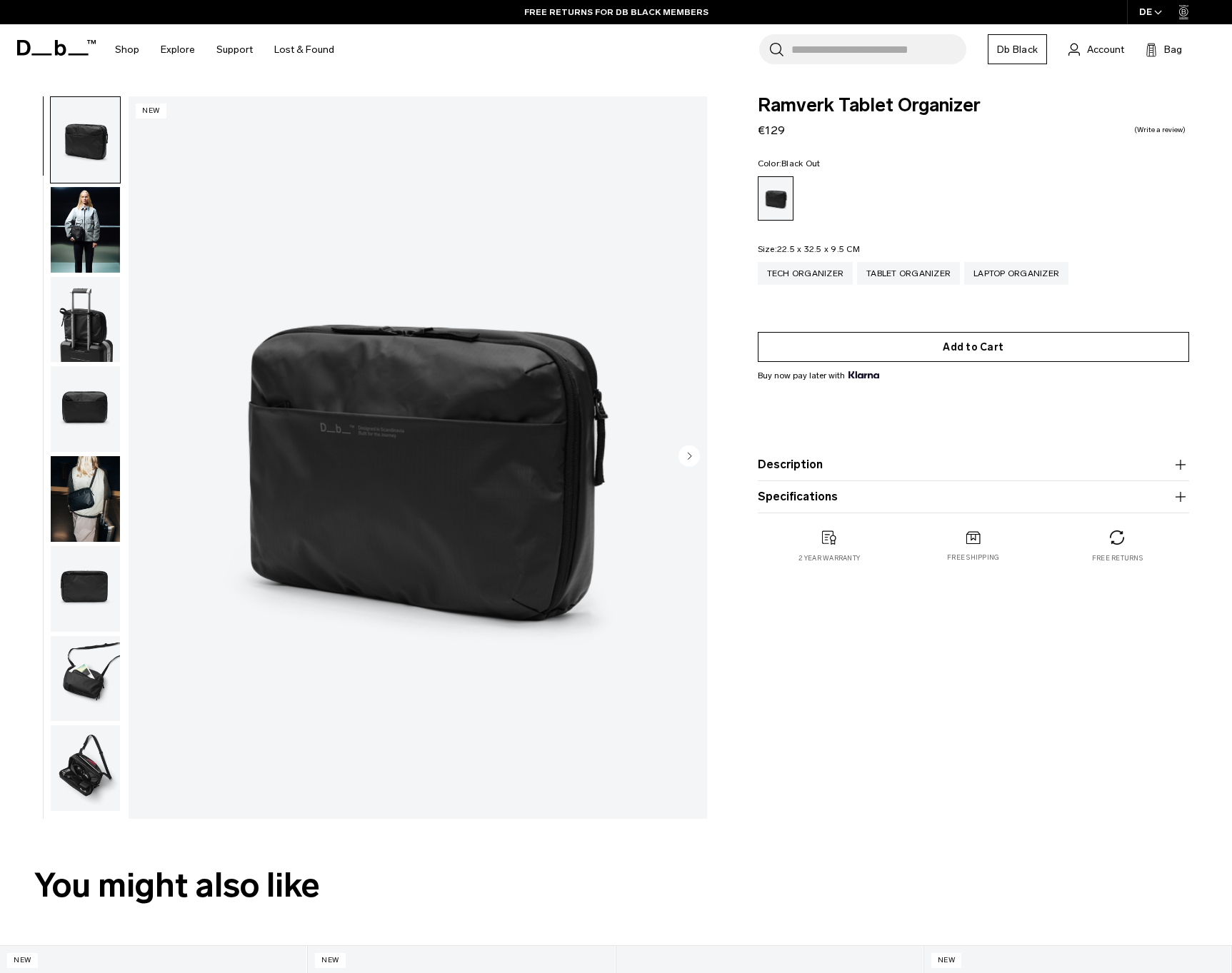
click at [964, 348] on button "Add to Cart" at bounding box center [973, 347] width 432 height 30
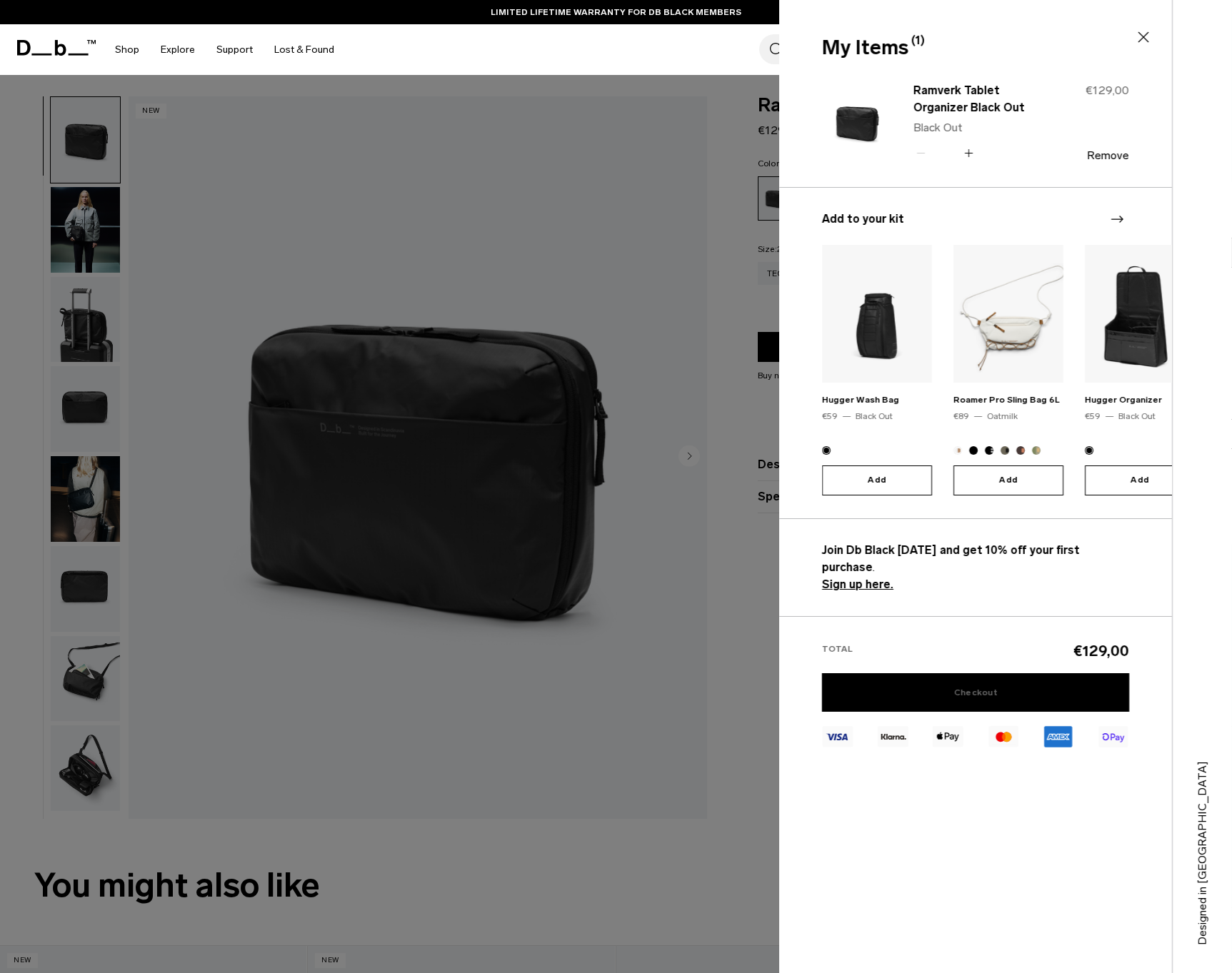
click at [950, 673] on link "Checkout" at bounding box center [975, 692] width 307 height 39
